Goal: Transaction & Acquisition: Book appointment/travel/reservation

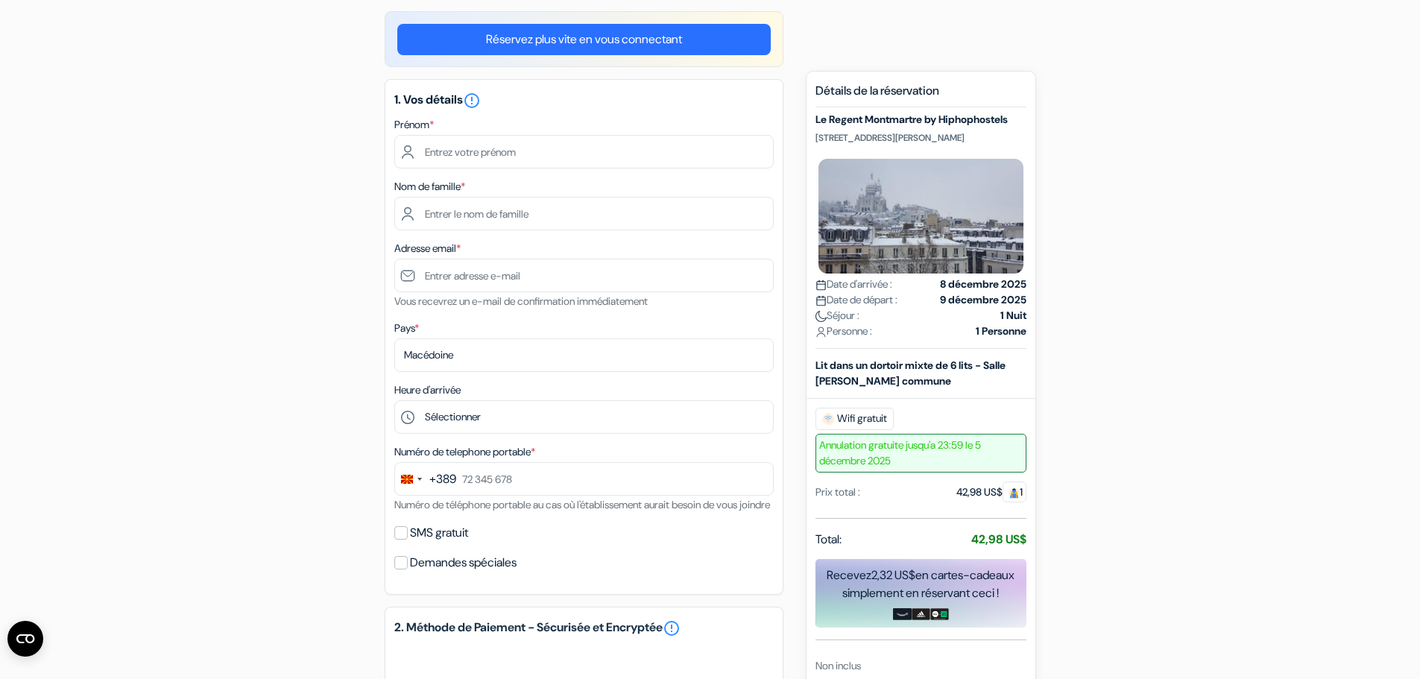
scroll to position [116, 0]
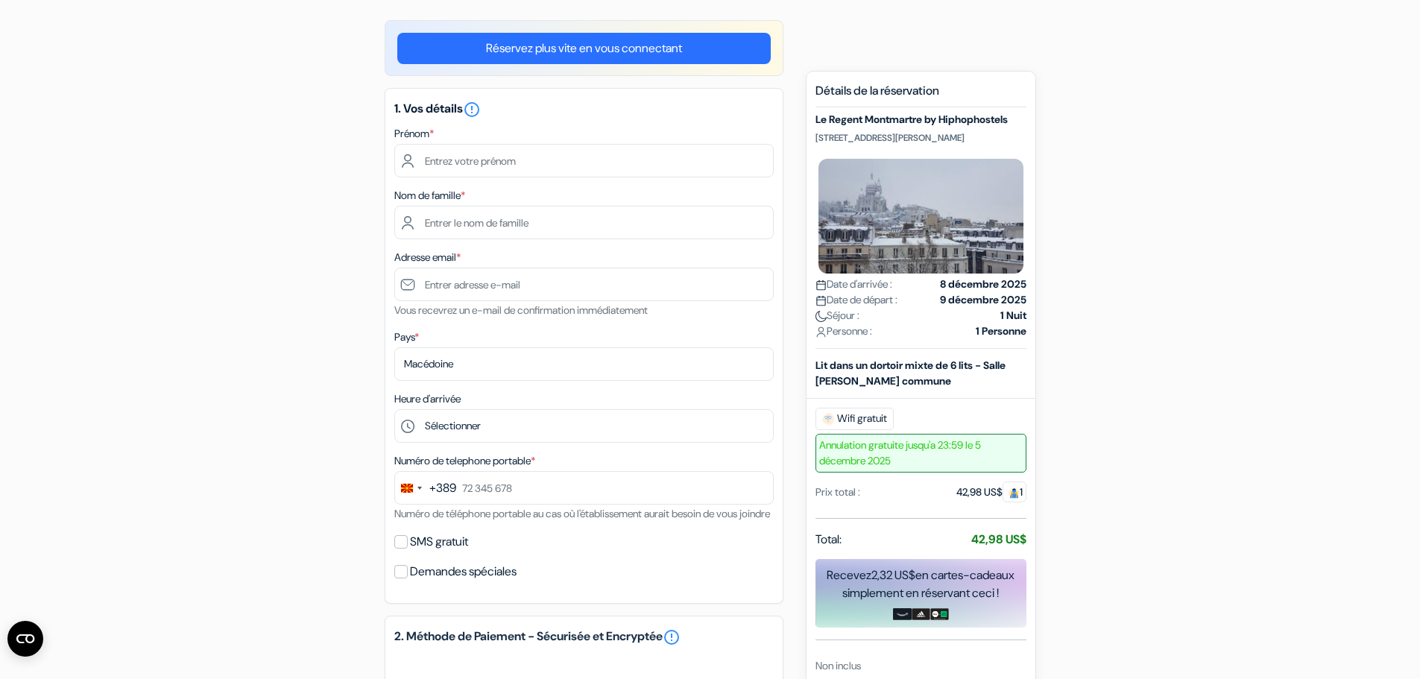
drag, startPoint x: 509, startPoint y: 177, endPoint x: 503, endPoint y: 163, distance: 16.4
click at [508, 177] on div "1. Vos détails error_outline Prénom * Nom de famille * Adresse email * Vous rec…" at bounding box center [584, 346] width 399 height 516
drag, startPoint x: 503, startPoint y: 163, endPoint x: 514, endPoint y: 177, distance: 18.6
click at [503, 163] on input "text" at bounding box center [584, 161] width 380 height 34
type input "[PERSON_NAME]"
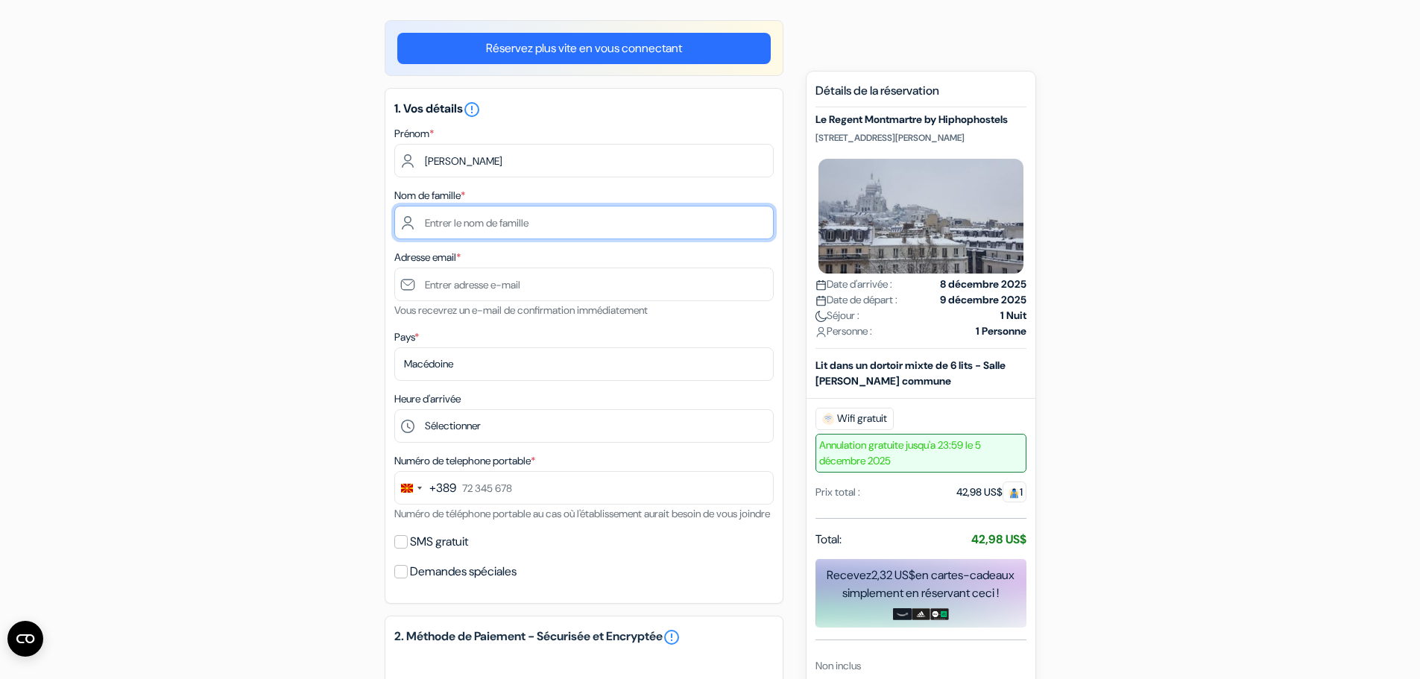
click at [460, 223] on input "text" at bounding box center [584, 223] width 380 height 34
type input "[PERSON_NAME]"
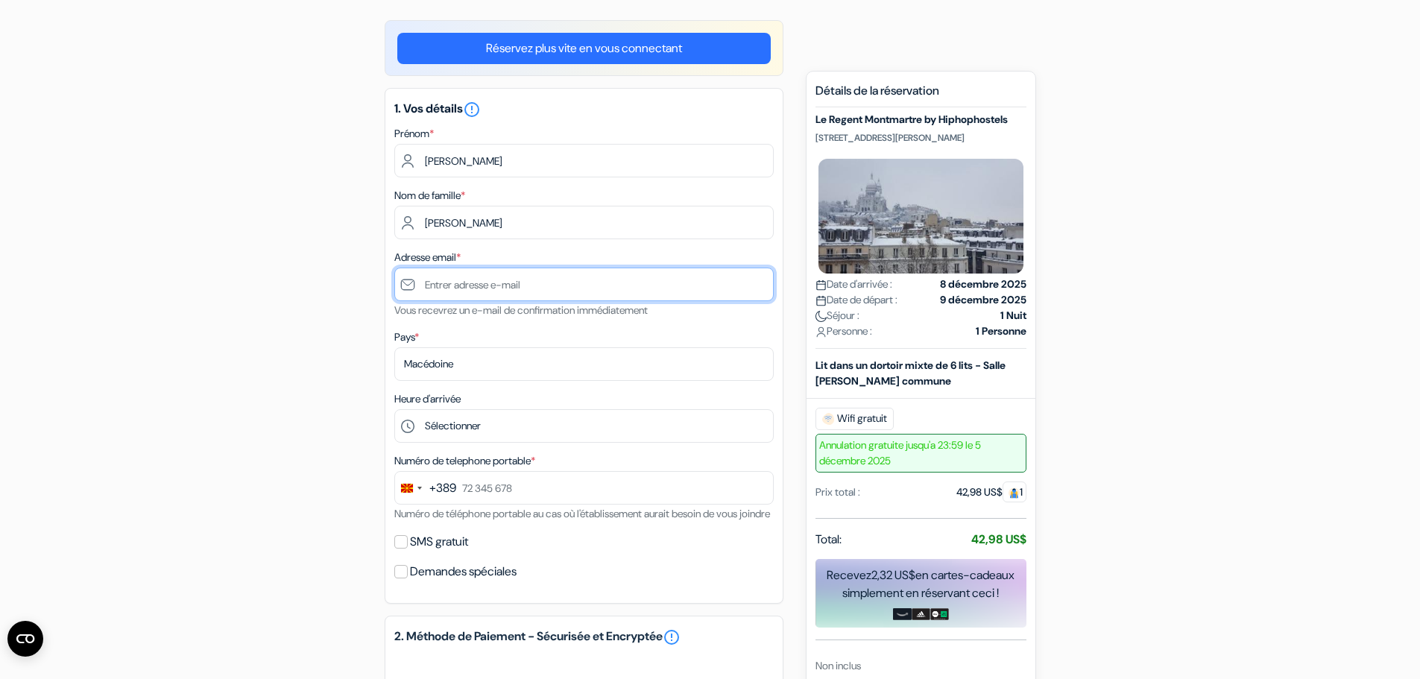
click at [456, 291] on input "text" at bounding box center [584, 285] width 380 height 34
type input "[EMAIL_ADDRESS][DOMAIN_NAME]"
click at [309, 359] on div "add_box Le Regent Montmartre by Hiphophostels [STREET_ADDRESS][PERSON_NAME] Dét…" at bounding box center [710, 564] width 984 height 1089
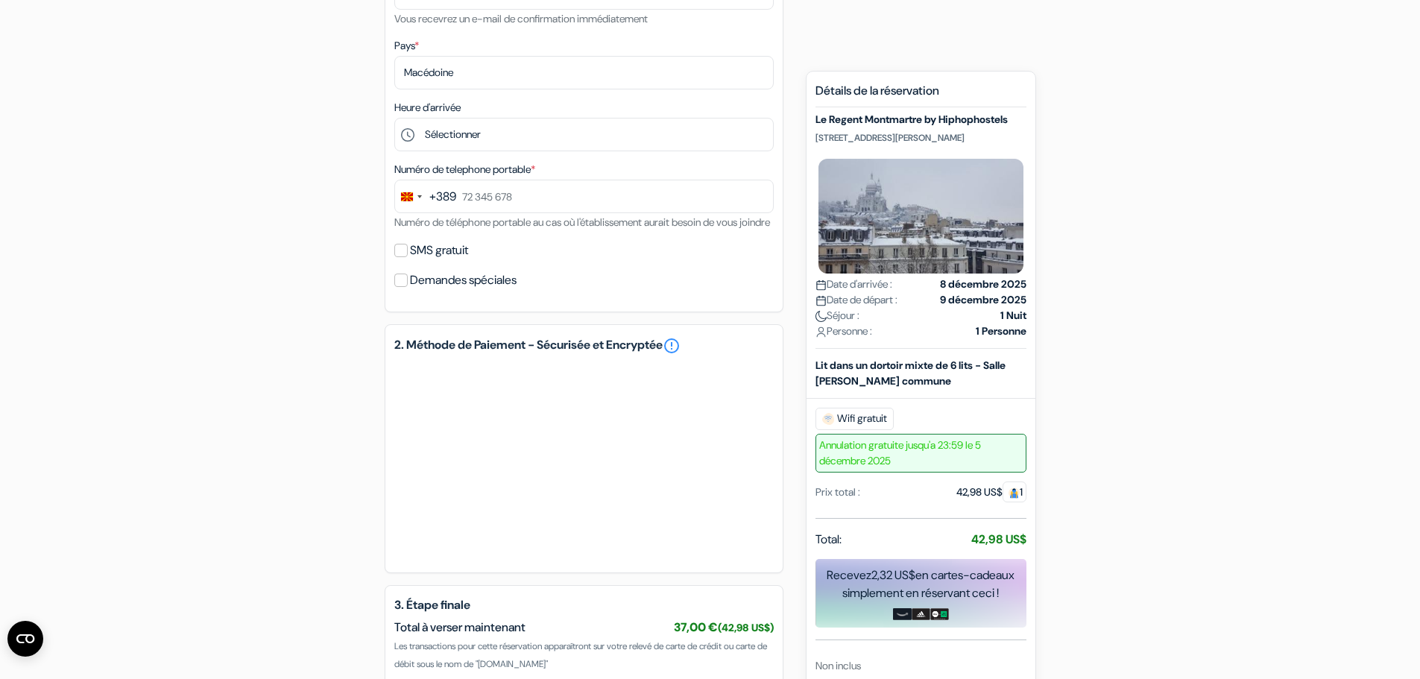
scroll to position [414, 0]
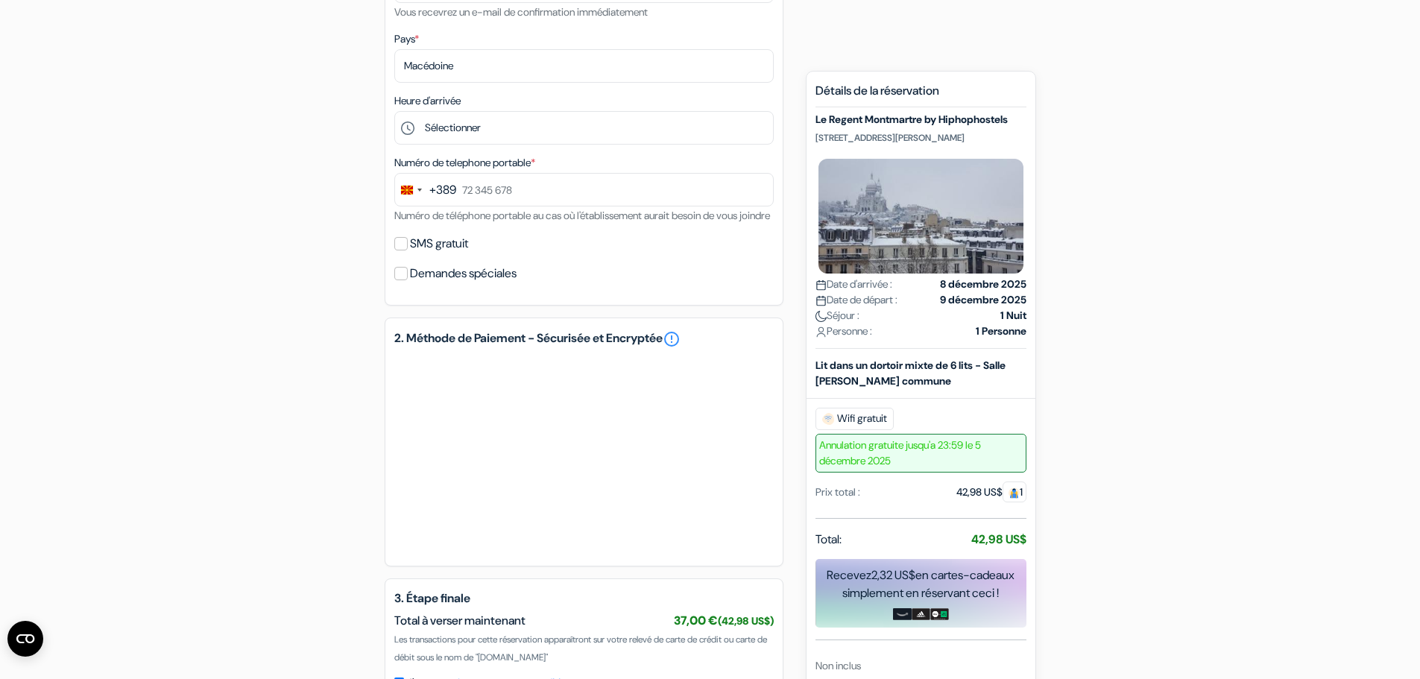
click at [1235, 431] on form "Départ add_box Le Regent Montmartre by Hiphophostels [STREET_ADDRESS][PERSON_NA…" at bounding box center [710, 208] width 1420 height 1131
